Goal: Transaction & Acquisition: Obtain resource

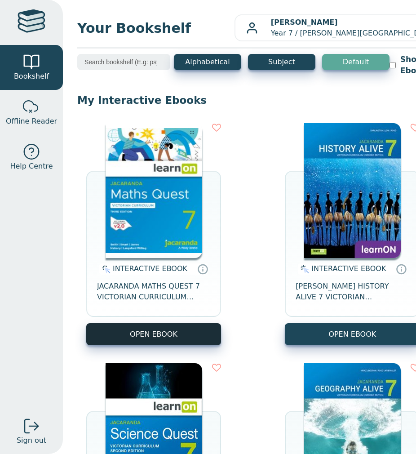
click at [161, 333] on button "OPEN EBOOK" at bounding box center [153, 334] width 135 height 22
